Goal: Task Accomplishment & Management: Manage account settings

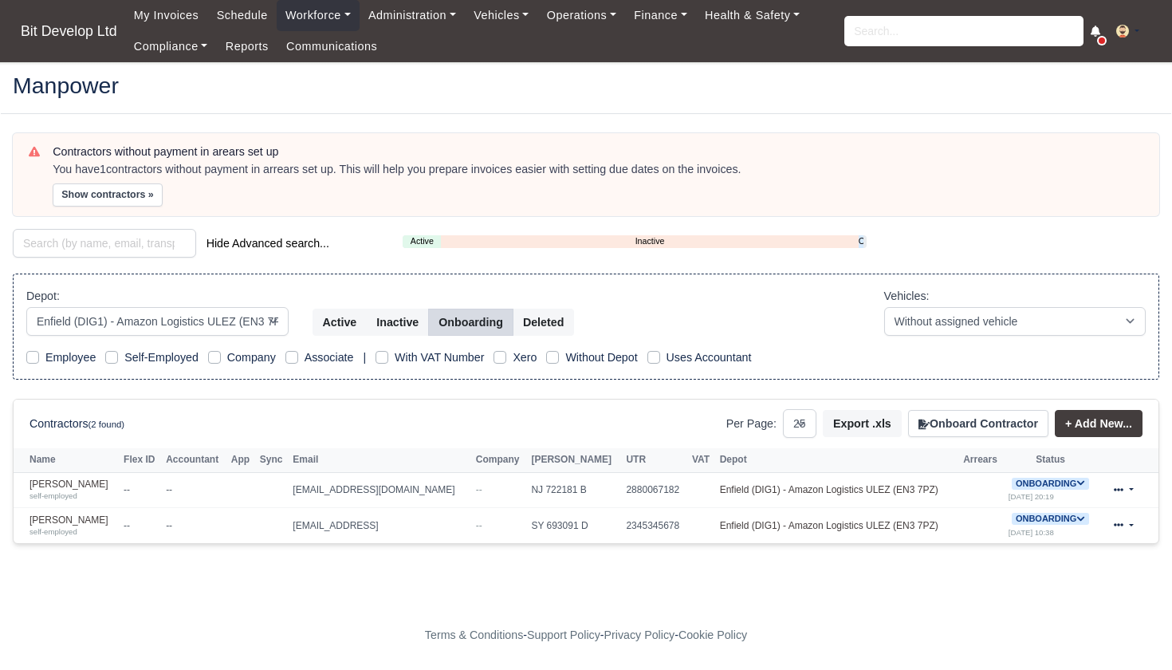
select select "2"
select select "25"
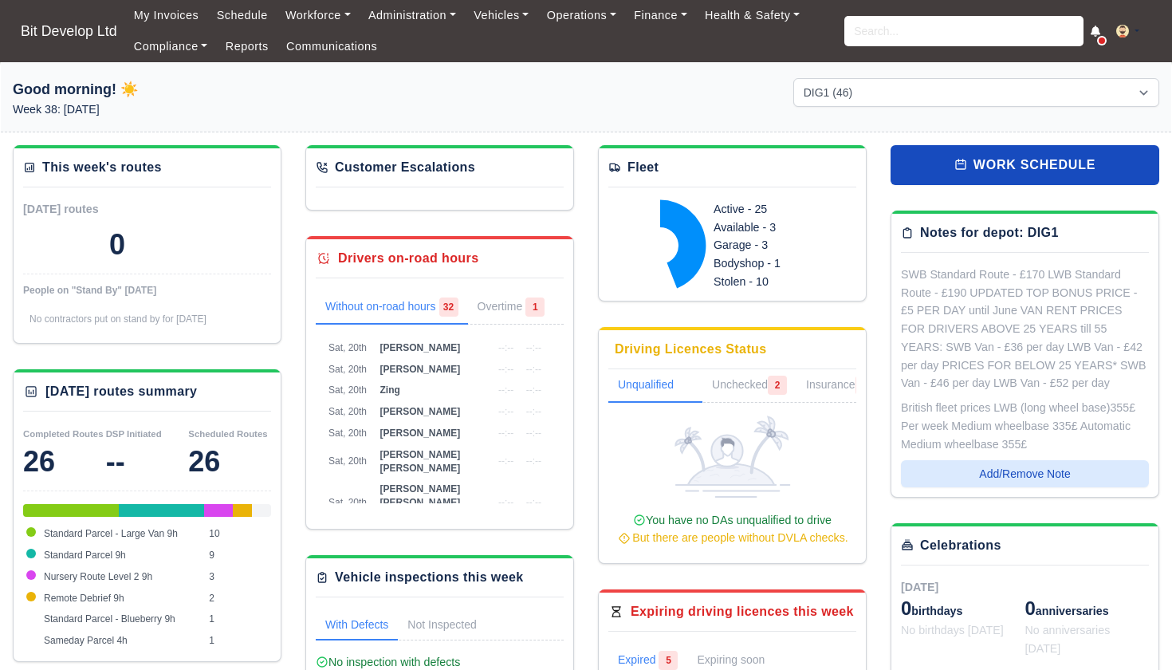
select select "2"
click at [867, 33] on input "search" at bounding box center [964, 31] width 239 height 30
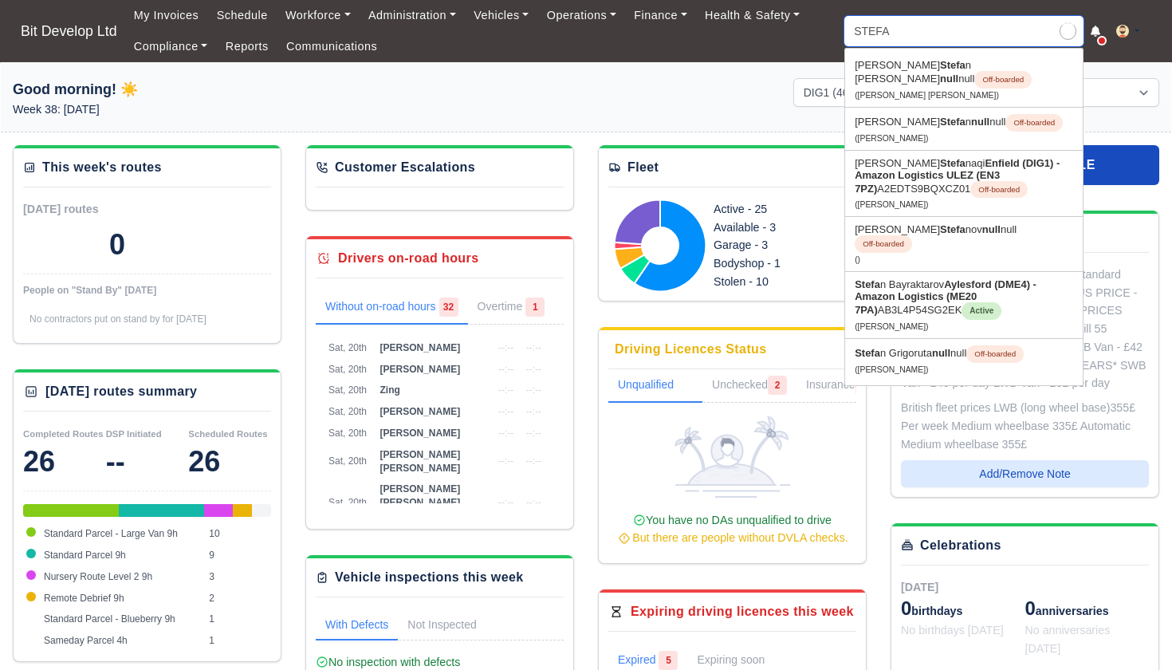
type input "STEFAN"
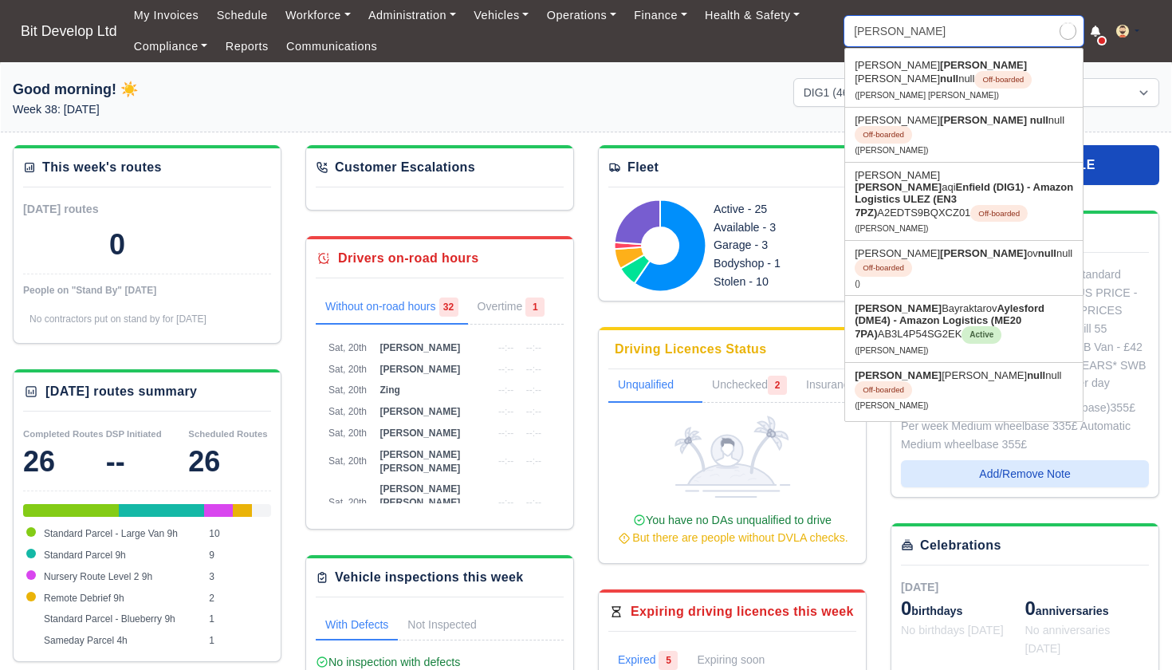
type input "STEFAN Bayraktarov"
click at [884, 296] on link "Stefan Bayraktarov Aylesford (DME4) - Amazon Logistics (ME20 7PA) AB3L4P54SG2EK…" at bounding box center [964, 329] width 238 height 66
type input "Stefan Bayraktarov"
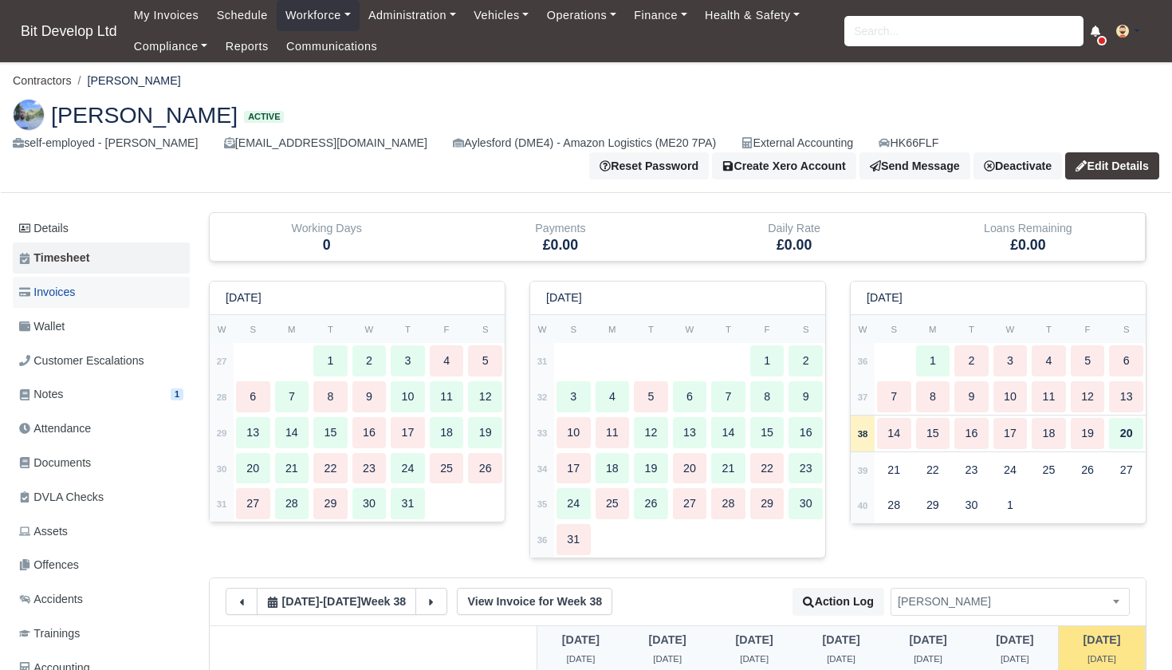
click at [70, 287] on span "Invoices" at bounding box center [47, 292] width 56 height 18
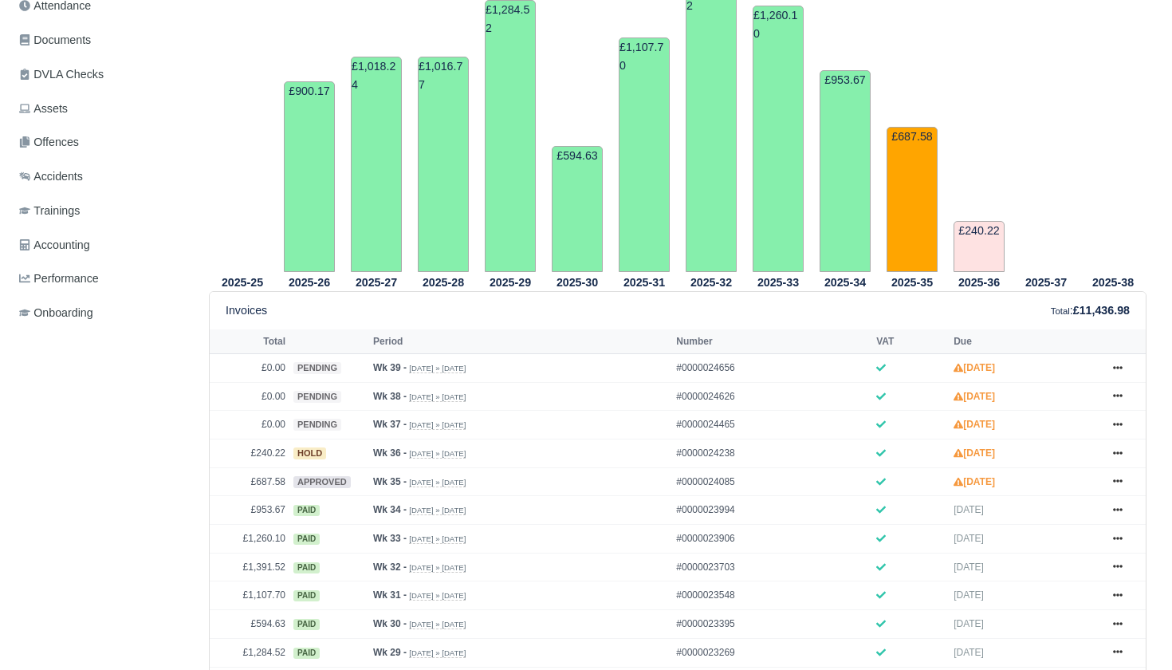
scroll to position [439, 0]
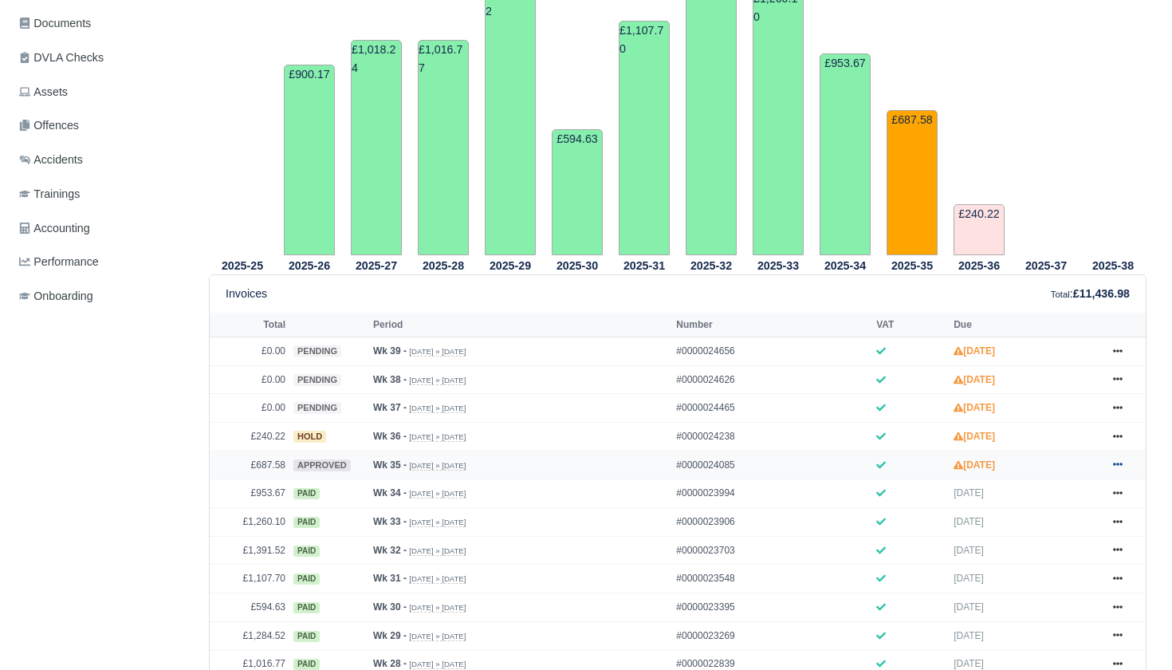
click at [1117, 469] on icon at bounding box center [1118, 464] width 10 height 10
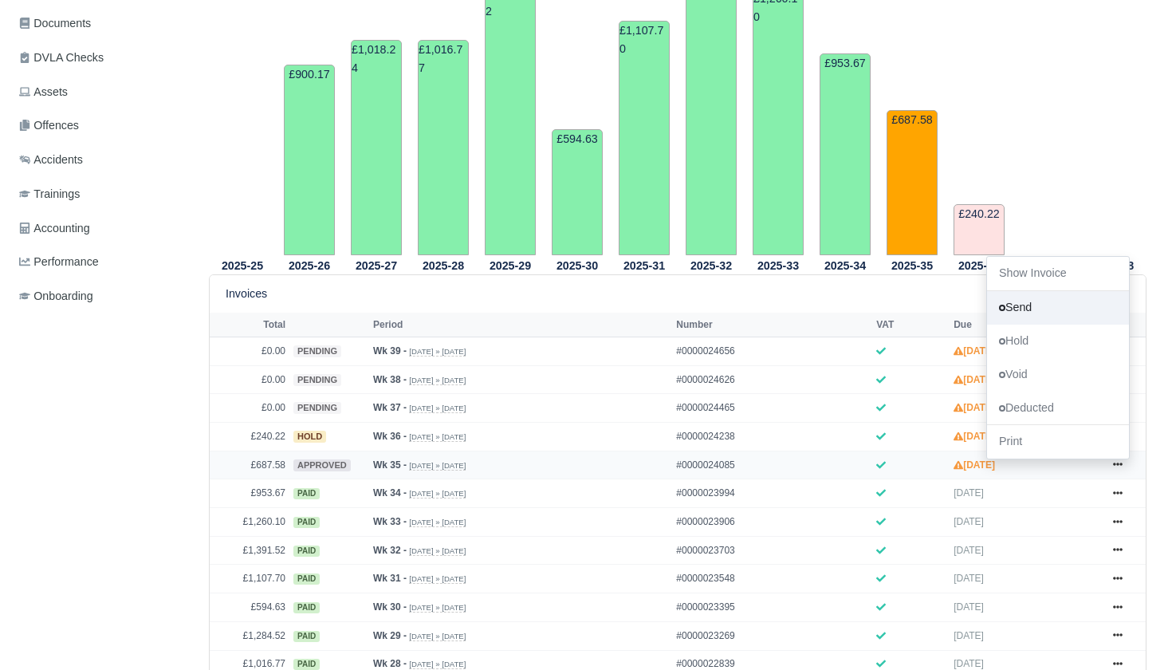
click at [1046, 325] on link "Send" at bounding box center [1058, 307] width 142 height 33
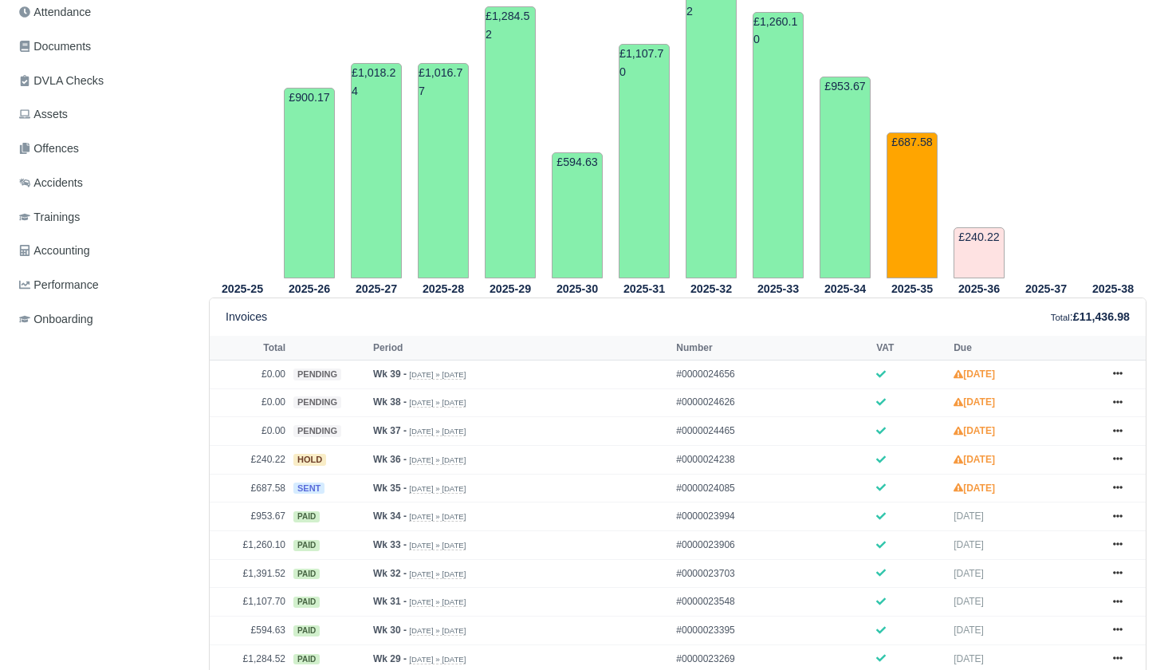
scroll to position [447, 0]
click at [1121, 461] on icon at bounding box center [1118, 459] width 10 height 3
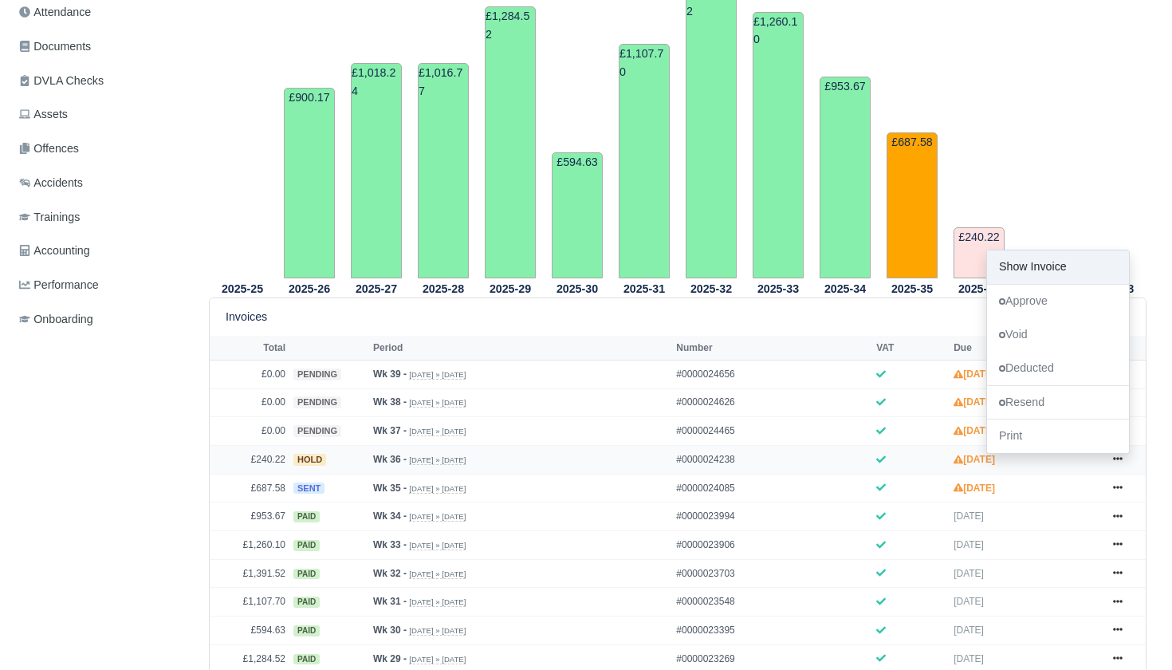
click at [1054, 284] on link "Show Invoice" at bounding box center [1058, 266] width 142 height 33
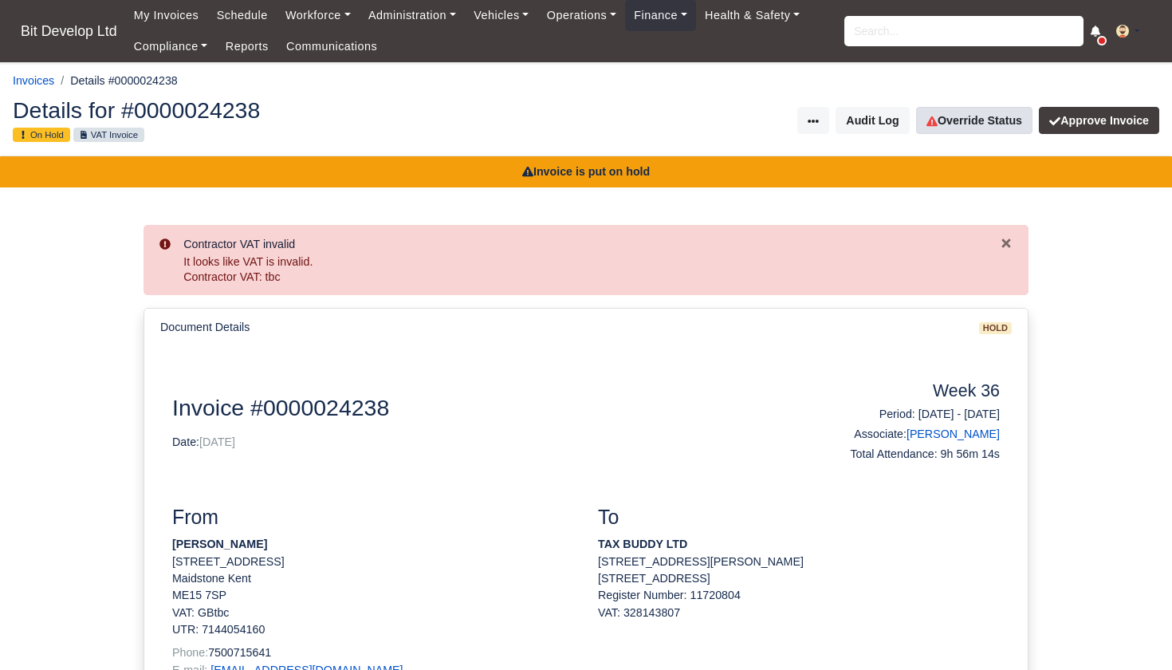
click at [986, 120] on link "Override Status" at bounding box center [974, 120] width 116 height 27
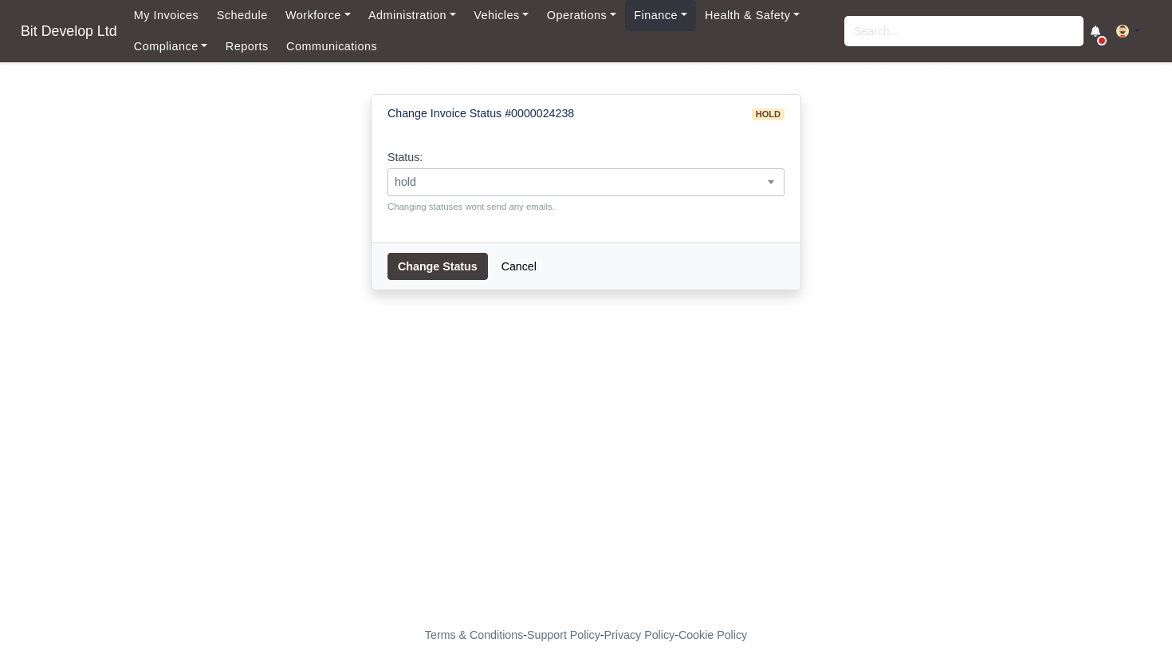
click at [441, 170] on span "hold" at bounding box center [586, 182] width 397 height 28
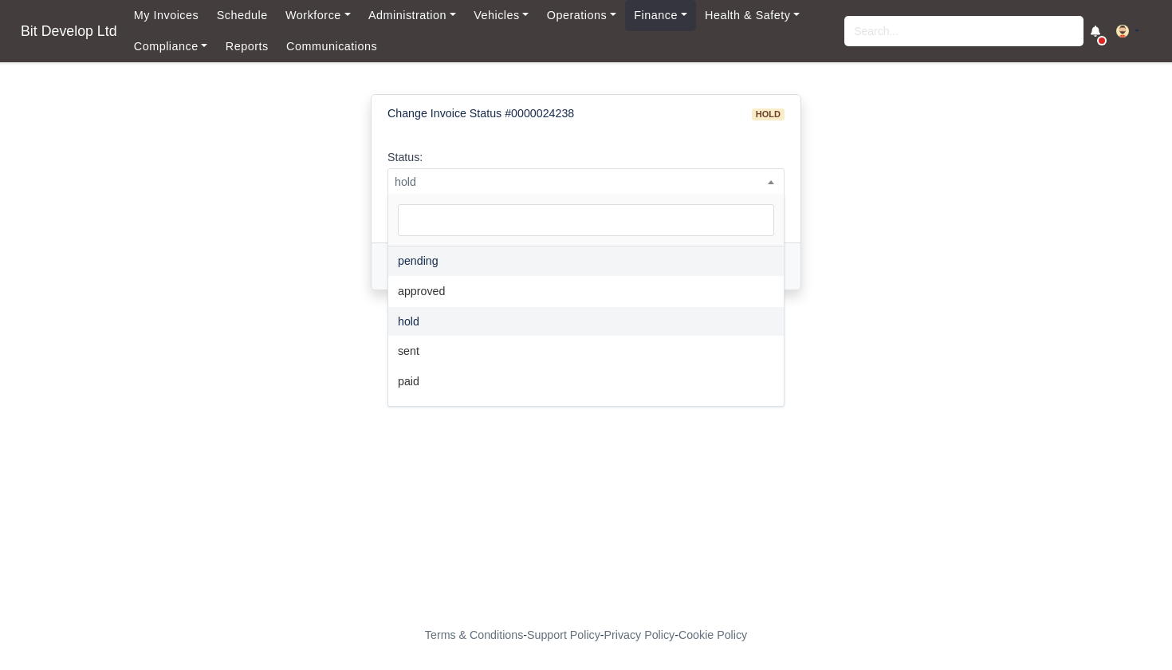
select select "pending"
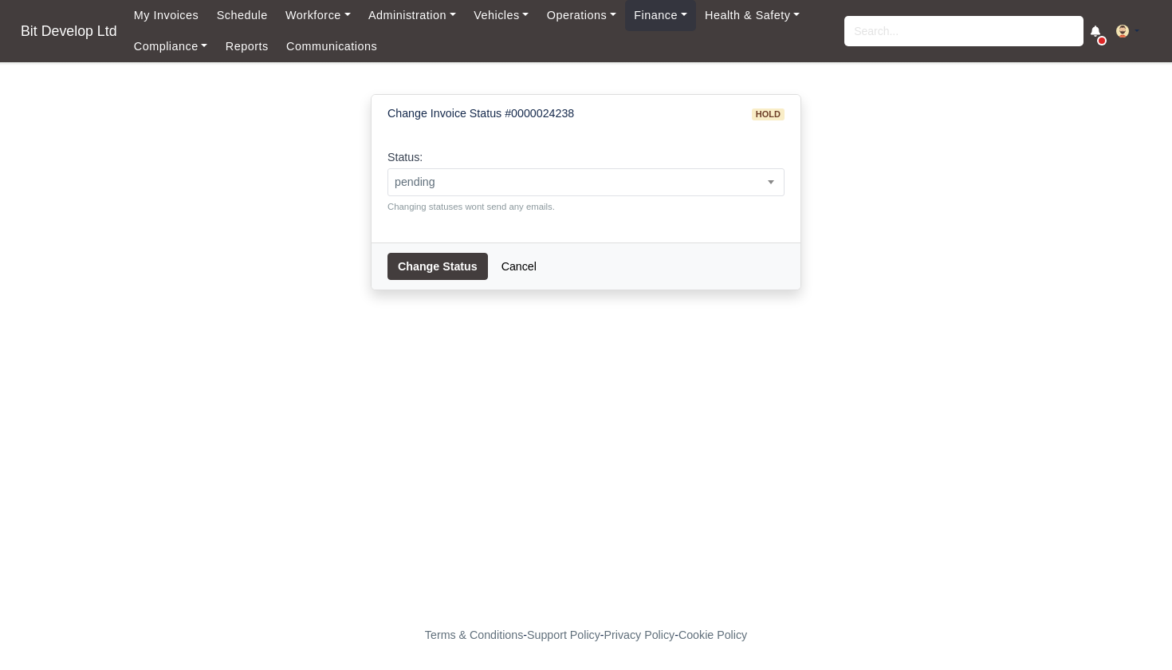
click at [427, 258] on button "Change Status" at bounding box center [438, 266] width 100 height 27
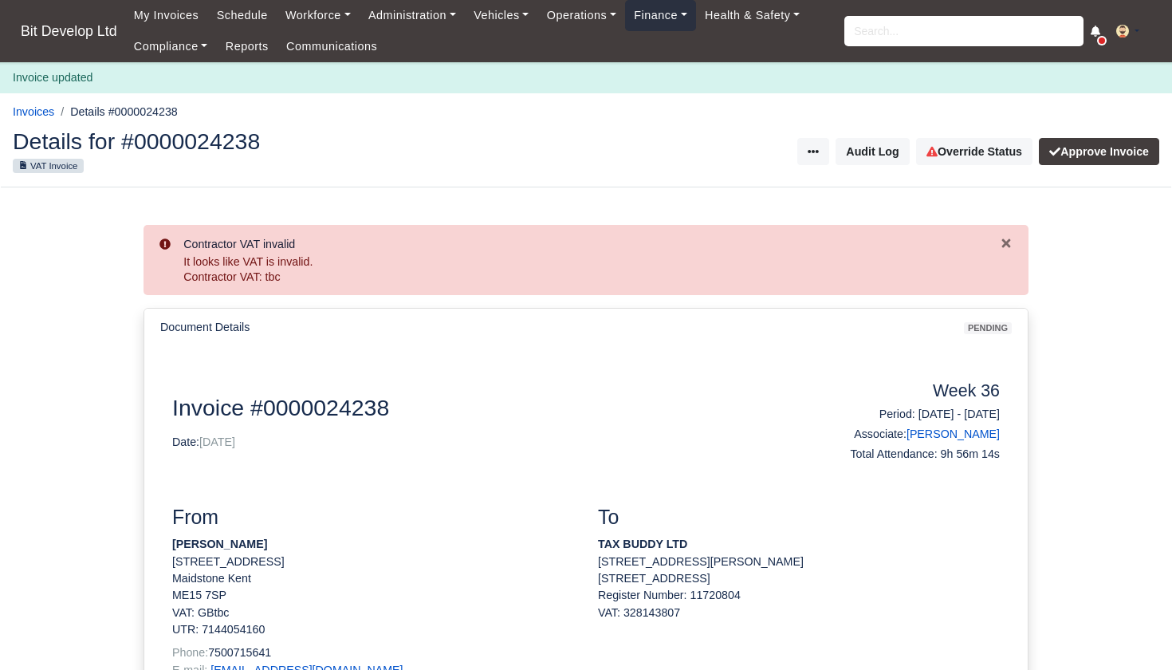
click at [665, 15] on link "Finance" at bounding box center [660, 15] width 71 height 31
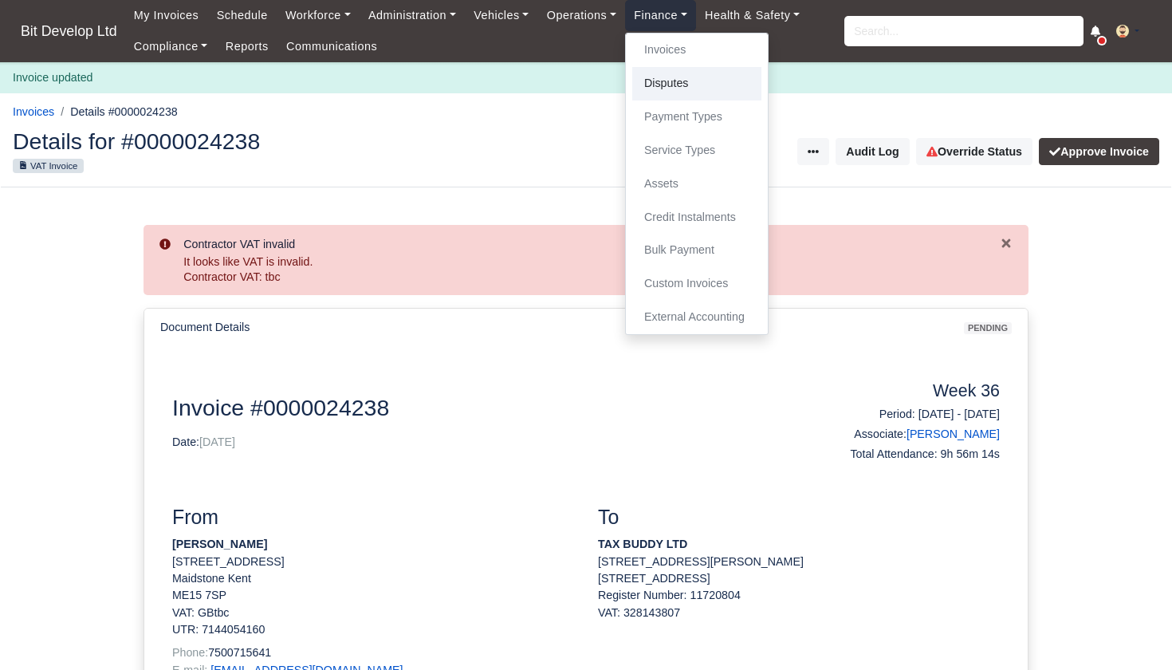
click at [680, 77] on link "Disputes" at bounding box center [696, 83] width 129 height 33
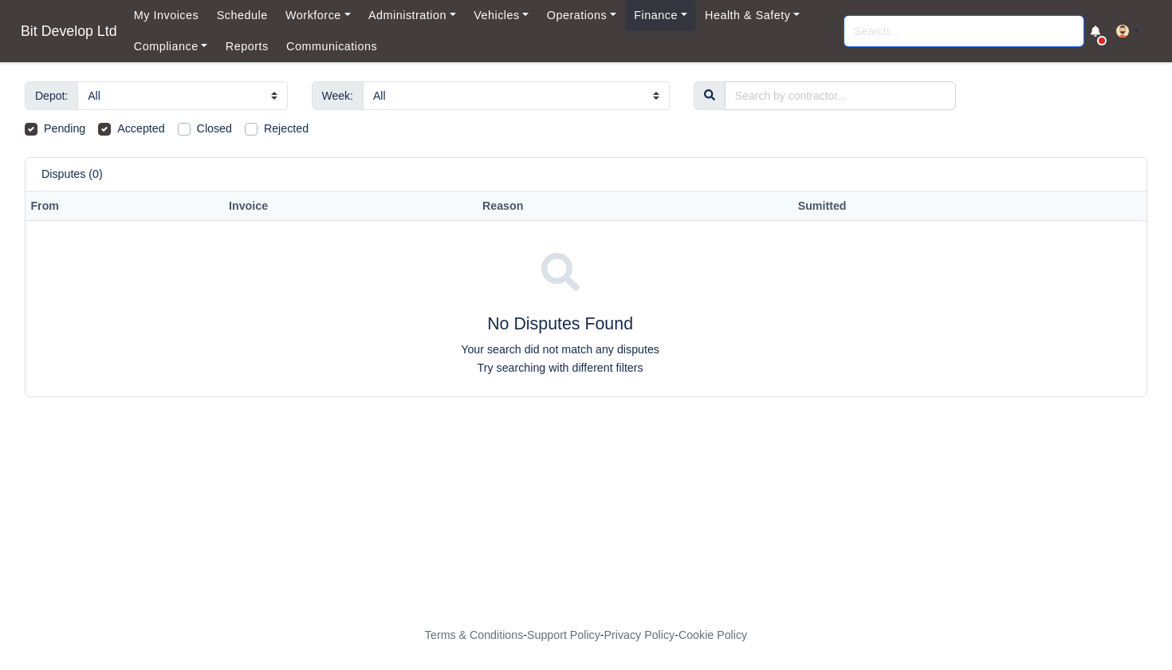
click at [890, 31] on input "search" at bounding box center [964, 31] width 239 height 30
click at [332, 14] on link "Workforce" at bounding box center [318, 15] width 83 height 31
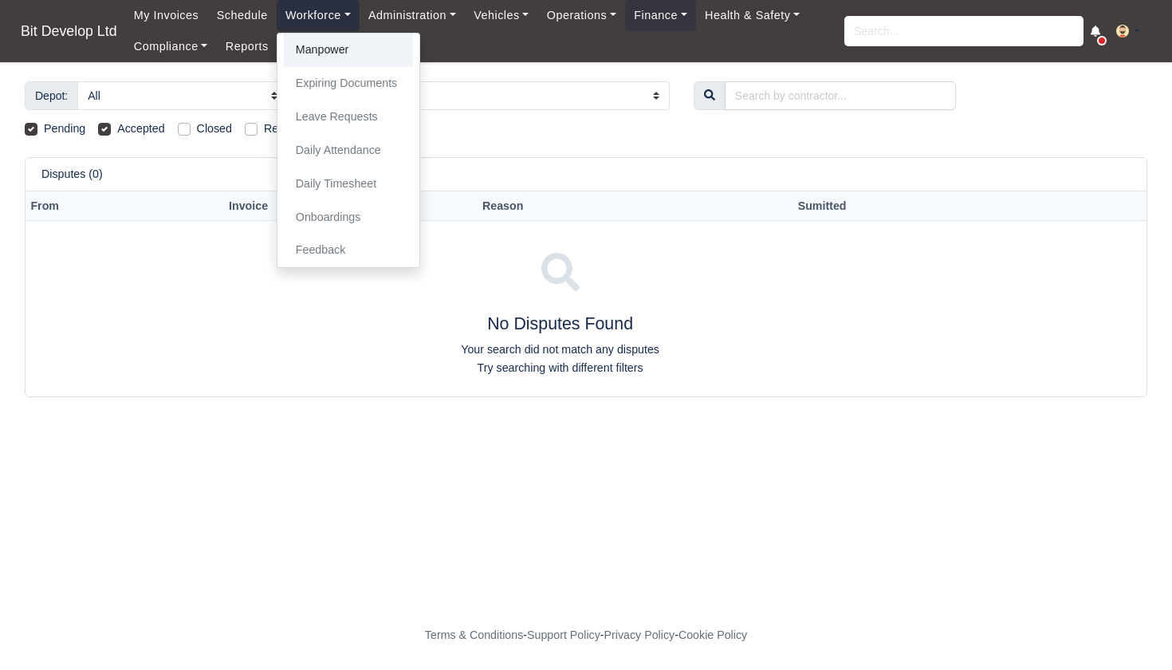
click at [326, 52] on link "Manpower" at bounding box center [348, 49] width 129 height 33
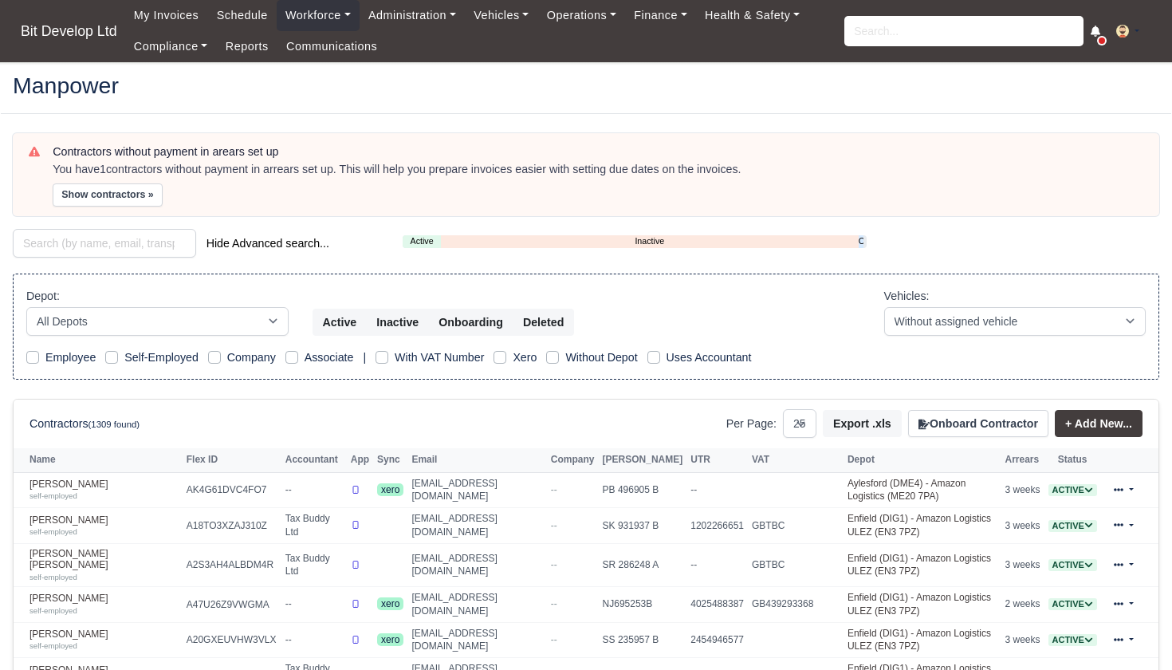
select select "25"
click at [169, 49] on link "Compliance" at bounding box center [171, 46] width 92 height 31
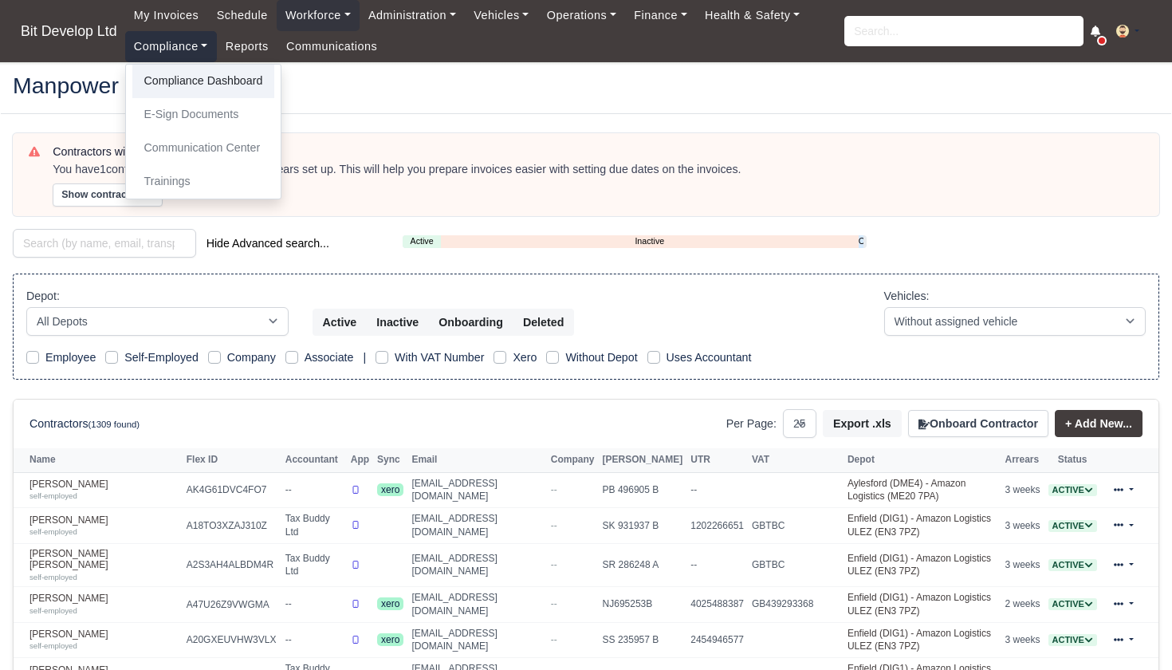
click at [181, 76] on link "Compliance Dashboard" at bounding box center [203, 81] width 143 height 33
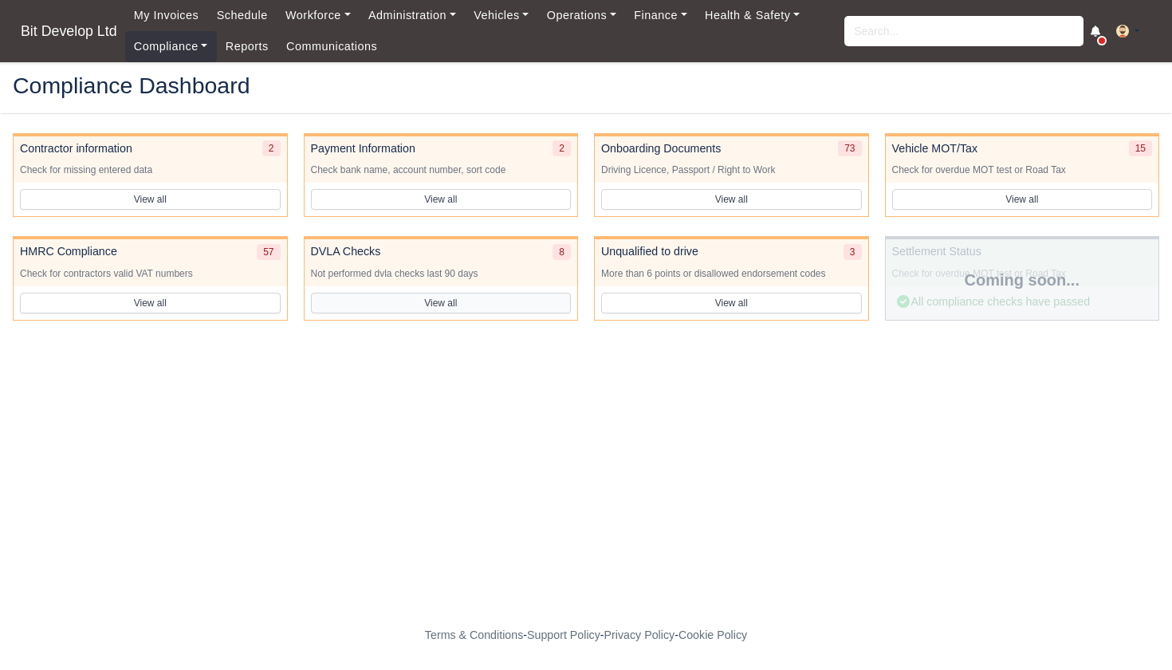
click at [427, 297] on button "View all" at bounding box center [441, 303] width 261 height 21
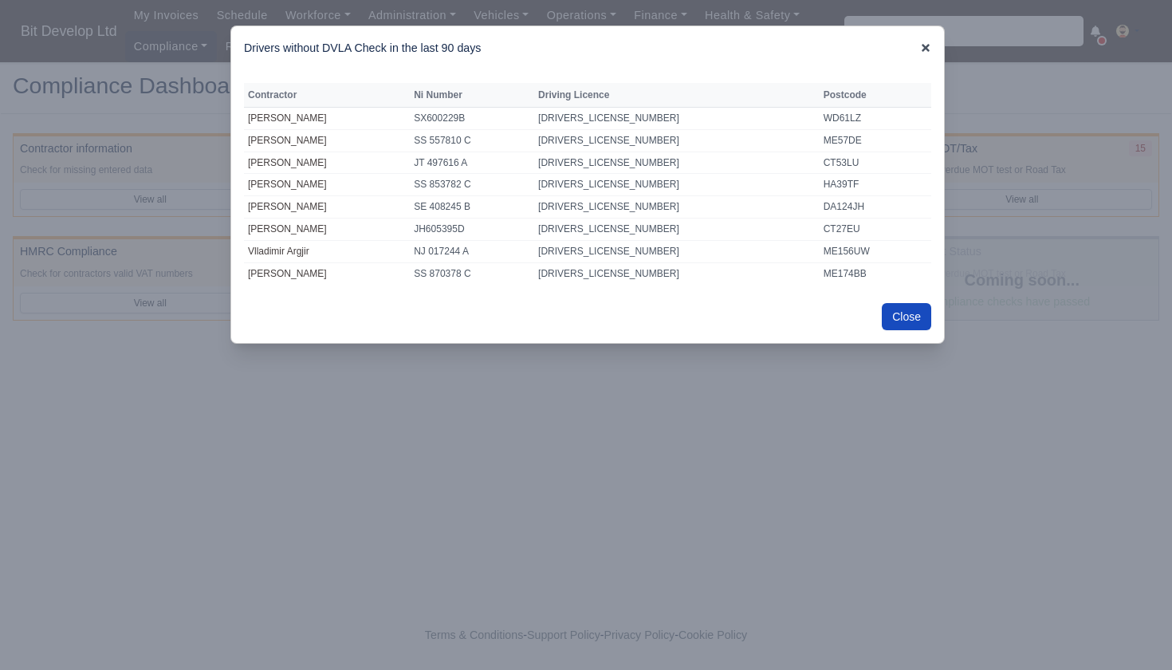
click at [925, 45] on icon at bounding box center [925, 47] width 11 height 11
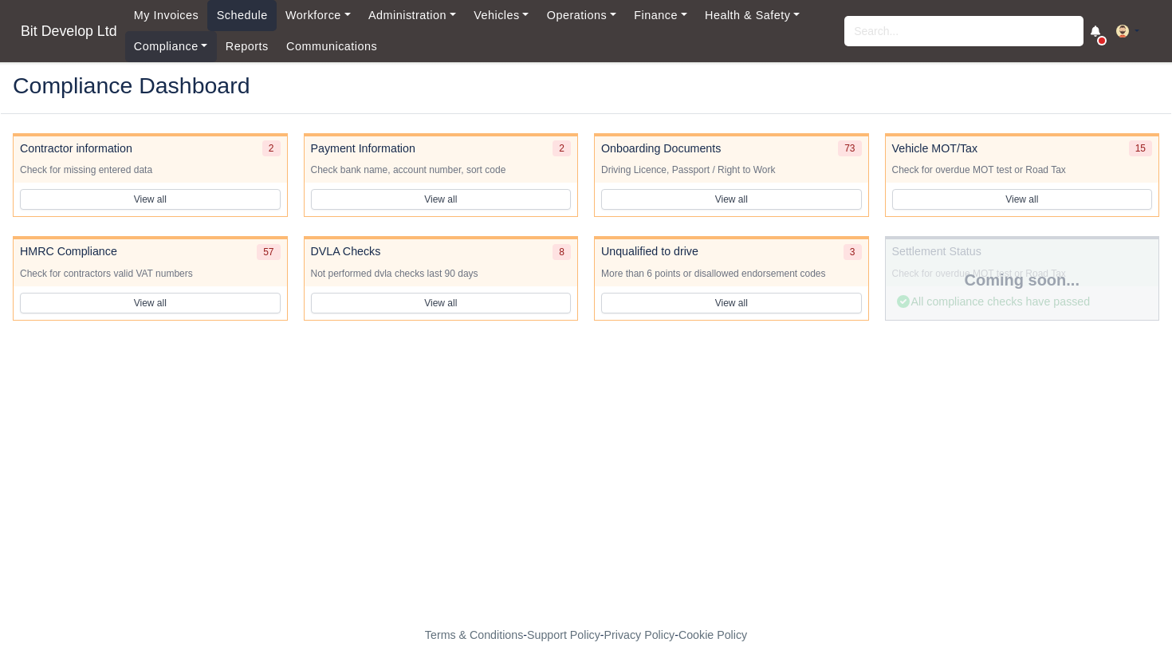
click at [253, 14] on link "Schedule" at bounding box center [241, 15] width 69 height 31
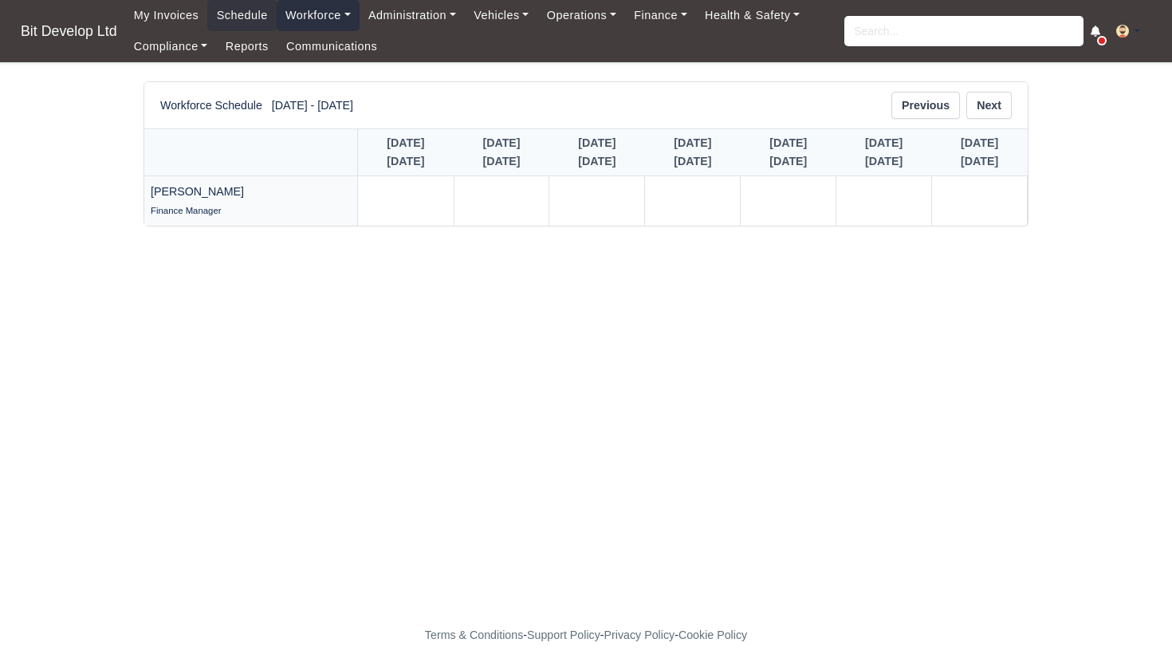
click at [322, 16] on link "Workforce" at bounding box center [318, 15] width 83 height 31
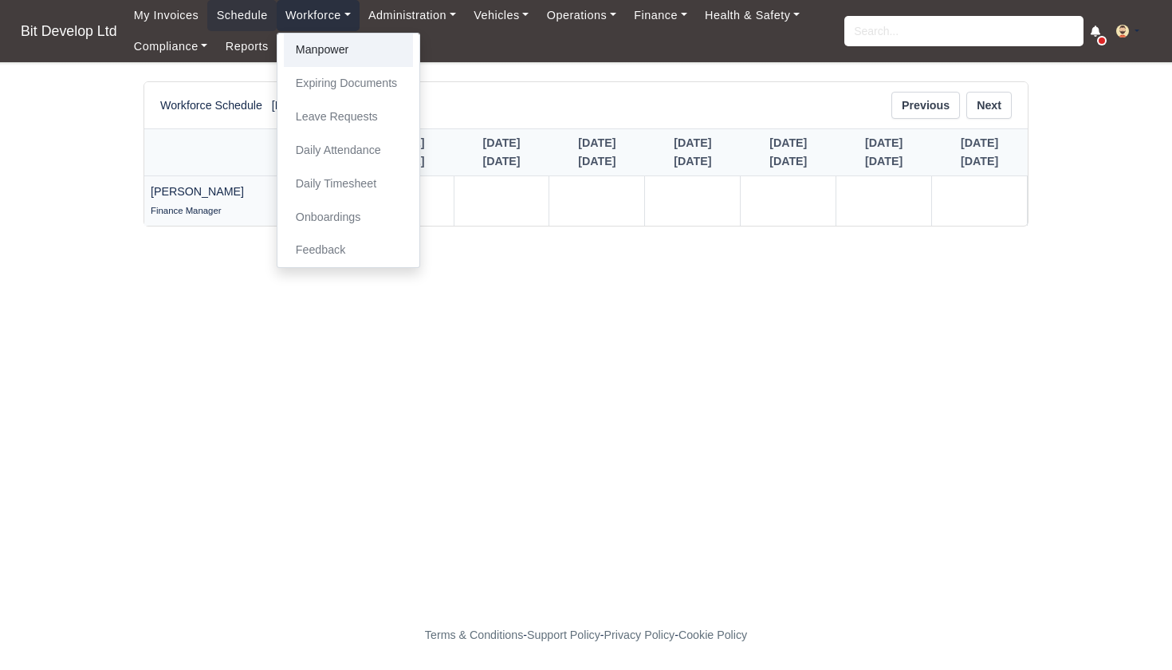
click at [325, 48] on link "Manpower" at bounding box center [348, 49] width 129 height 33
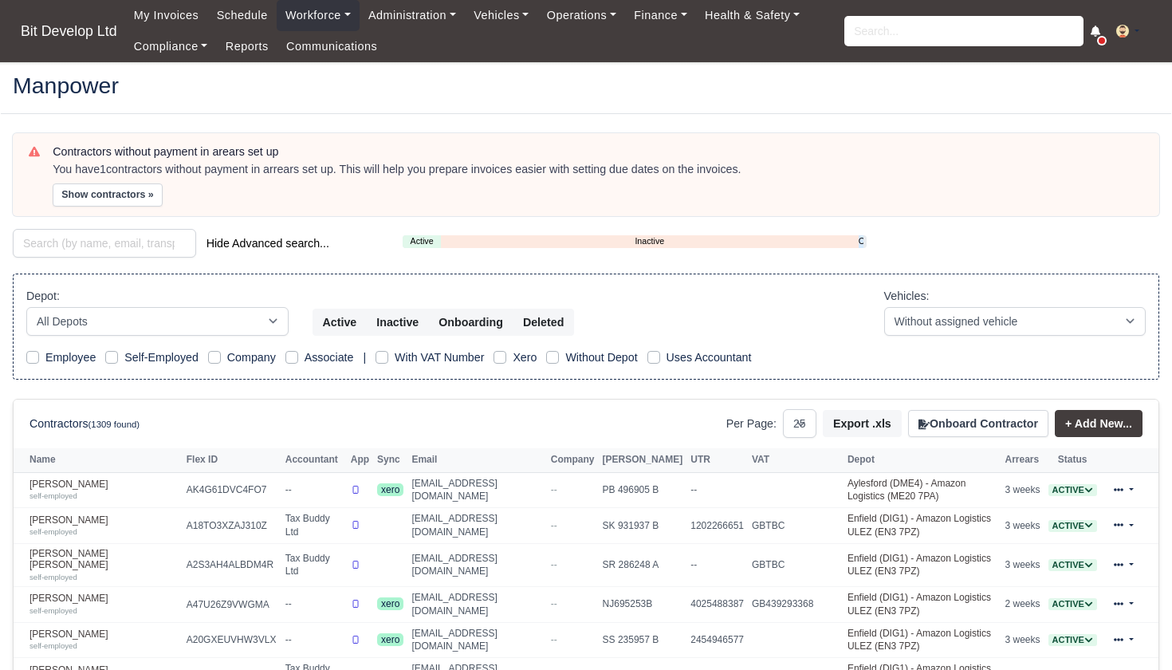
select select "25"
click at [49, 479] on link "Abdul Ohid self-employed" at bounding box center [104, 490] width 149 height 23
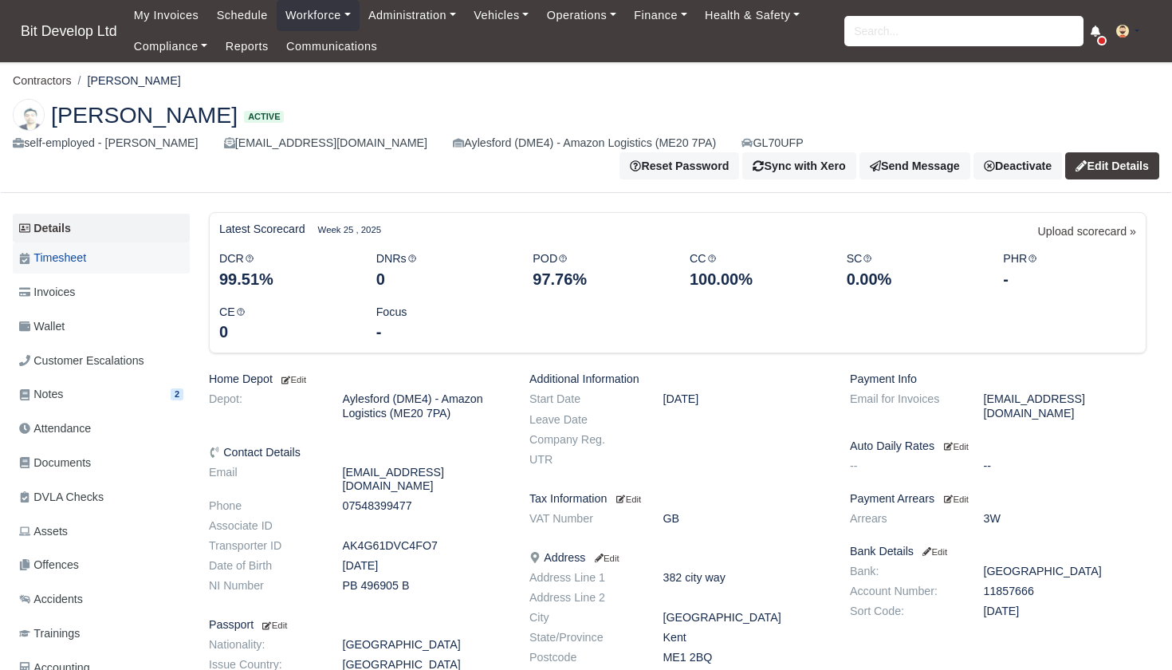
click at [57, 249] on span "Timesheet" at bounding box center [52, 258] width 67 height 18
